Goal: Task Accomplishment & Management: Use online tool/utility

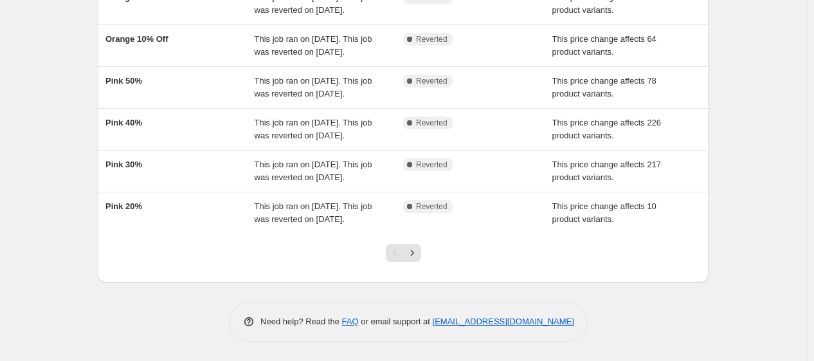
scroll to position [431, 0]
click at [418, 247] on icon "Next" at bounding box center [411, 252] width 13 height 13
click at [418, 253] on icon "Next" at bounding box center [411, 252] width 13 height 13
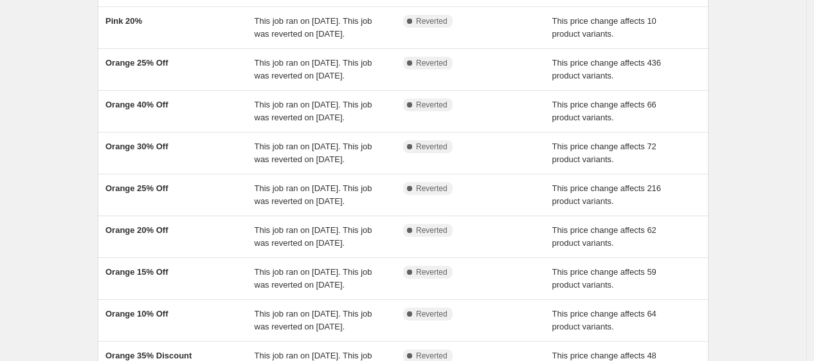
scroll to position [302, 0]
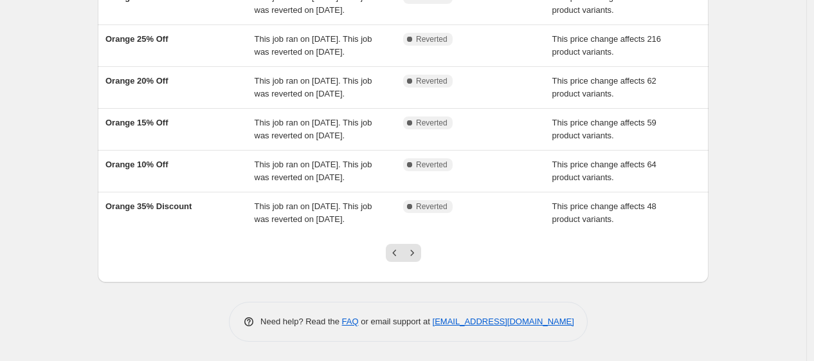
click at [418, 253] on icon "Next" at bounding box center [411, 252] width 13 height 13
